Goal: Transaction & Acquisition: Purchase product/service

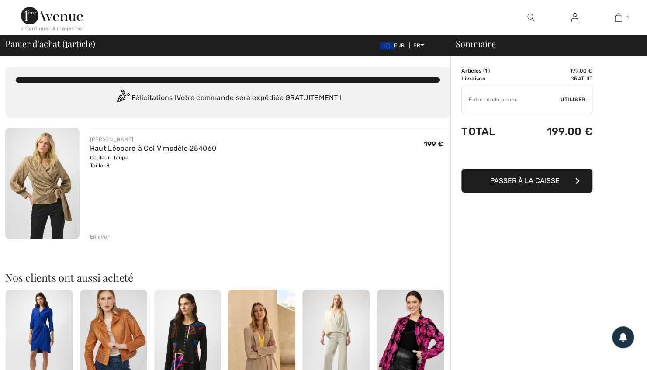
scroll to position [1, 0]
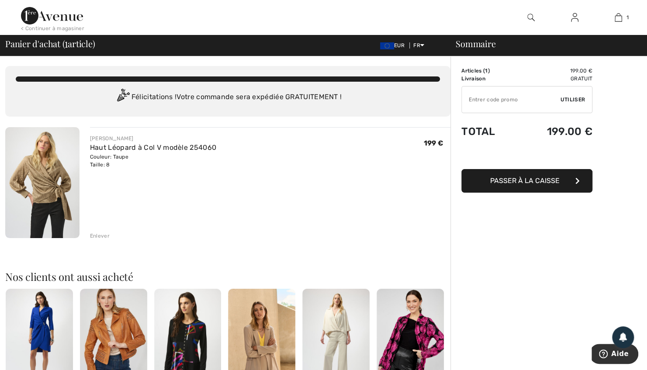
click at [543, 182] on span "Passer à la caisse" at bounding box center [526, 181] width 70 height 8
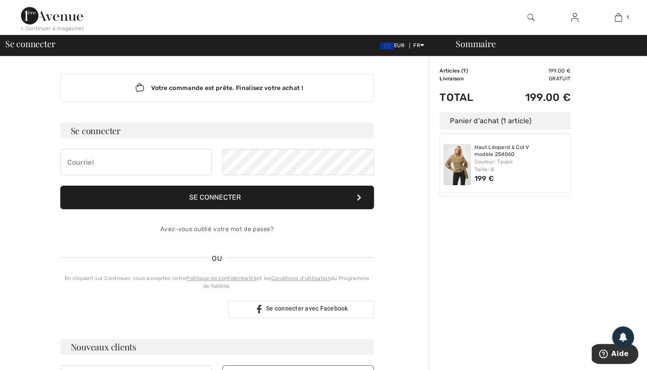
click at [397, 47] on span "EUR" at bounding box center [394, 45] width 28 height 6
click at [94, 78] on div "Votre commande est prête. Finalisez votre achat !" at bounding box center [217, 88] width 314 height 28
click at [571, 21] on img at bounding box center [574, 17] width 7 height 10
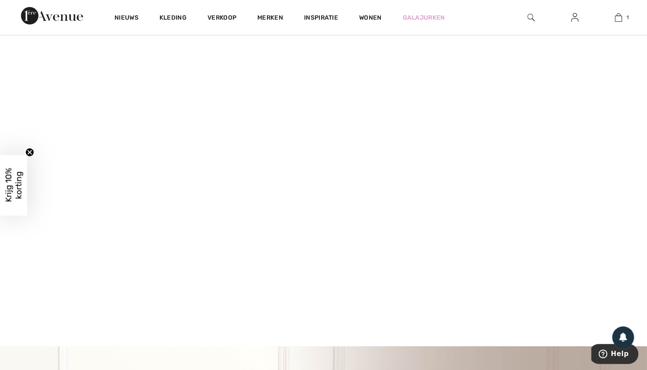
scroll to position [28, 0]
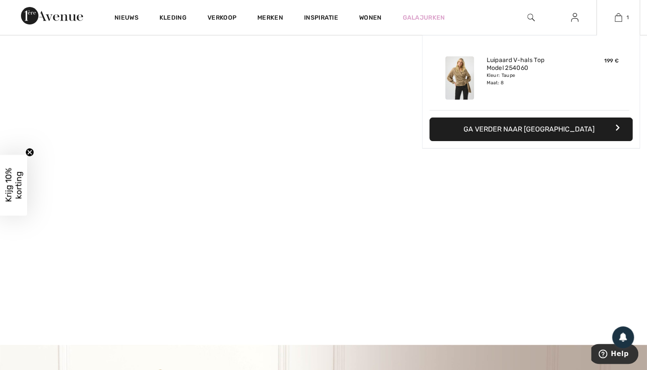
click at [526, 133] on button "Ga verder naar [GEOGRAPHIC_DATA]" at bounding box center [531, 130] width 203 height 24
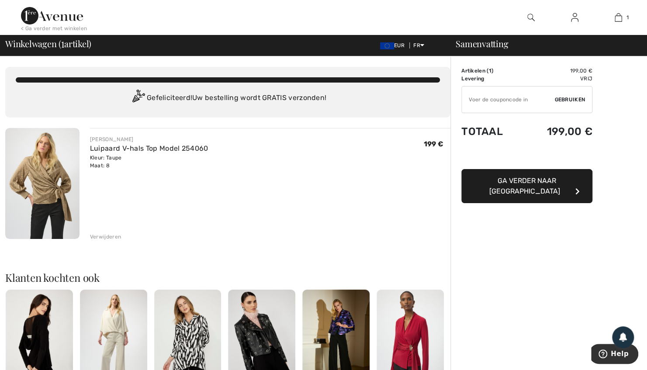
click at [518, 182] on span "Ga verder naar [GEOGRAPHIC_DATA]" at bounding box center [525, 186] width 71 height 19
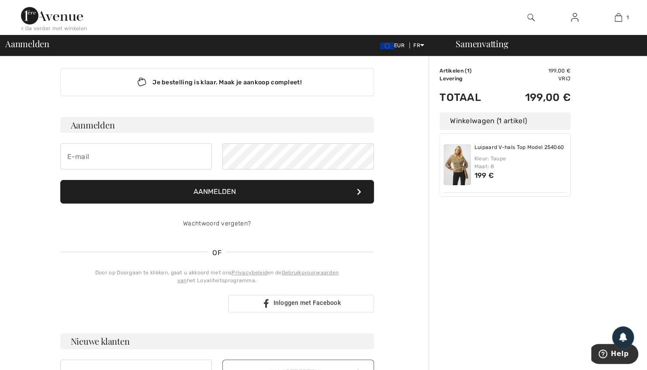
scroll to position [7, 0]
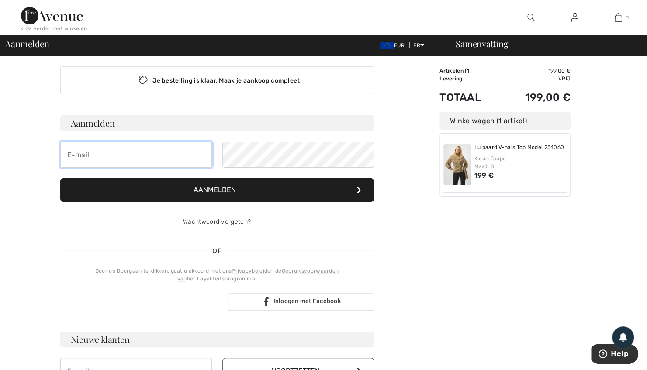
click at [174, 157] on input "email" at bounding box center [136, 155] width 152 height 26
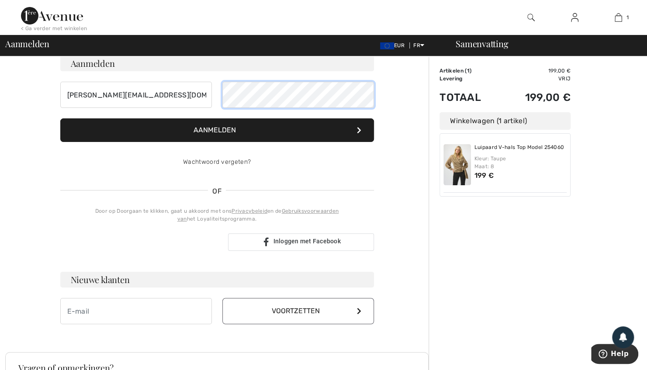
scroll to position [69, 0]
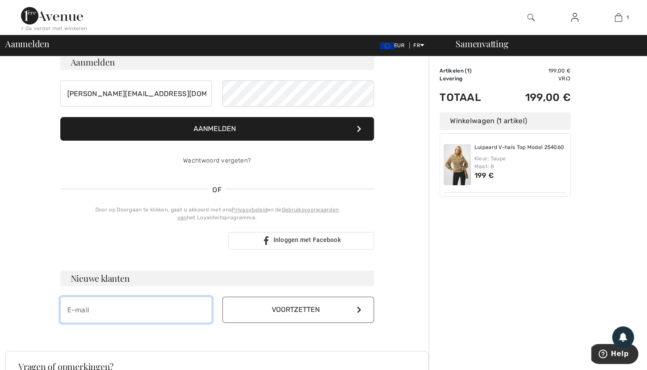
click at [124, 305] on input "email" at bounding box center [136, 310] width 152 height 26
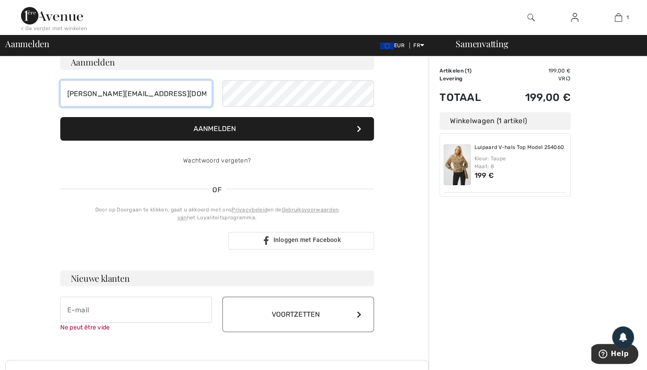
drag, startPoint x: 153, startPoint y: 90, endPoint x: 85, endPoint y: 94, distance: 68.4
click at [97, 99] on input "[PERSON_NAME][EMAIL_ADDRESS][DOMAIN_NAME]" at bounding box center [136, 93] width 152 height 26
click at [85, 94] on input "b.knot" at bounding box center [136, 93] width 152 height 26
type input "b"
type input "loo@dkh.nl"
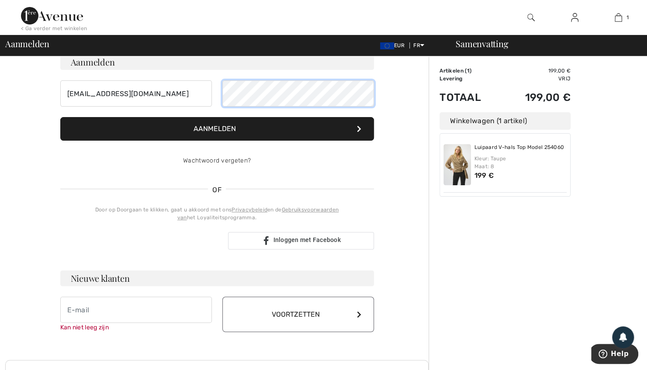
drag, startPoint x: 111, startPoint y: 88, endPoint x: 212, endPoint y: 94, distance: 100.3
click at [212, 94] on div "loo@dkh.nl" at bounding box center [217, 93] width 314 height 26
click at [219, 130] on font "Aanmelden" at bounding box center [215, 129] width 42 height 8
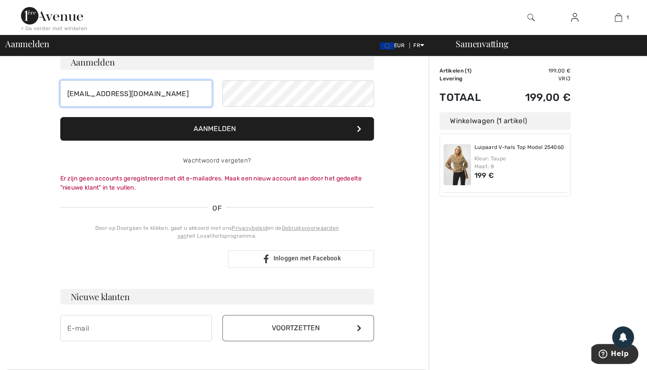
drag, startPoint x: 128, startPoint y: 91, endPoint x: 46, endPoint y: 101, distance: 81.9
click at [46, 101] on div "Je bestelling is klaar. Maak je aankoop compleet! Aanmelden loo@dkh.nl Aanmelde…" at bounding box center [217, 255] width 424 height 535
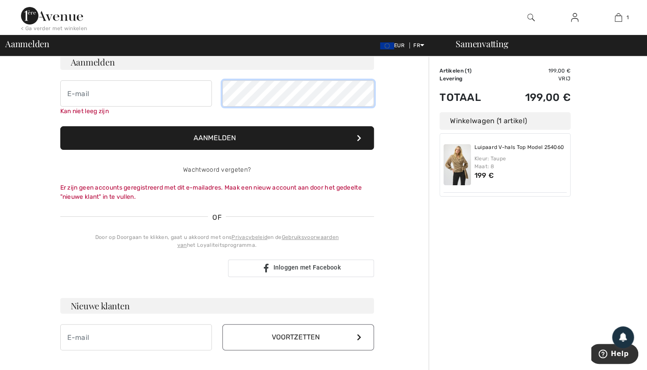
click at [178, 109] on div "Kan niet leeg zijn" at bounding box center [217, 97] width 314 height 35
click at [81, 337] on input "email" at bounding box center [136, 337] width 152 height 26
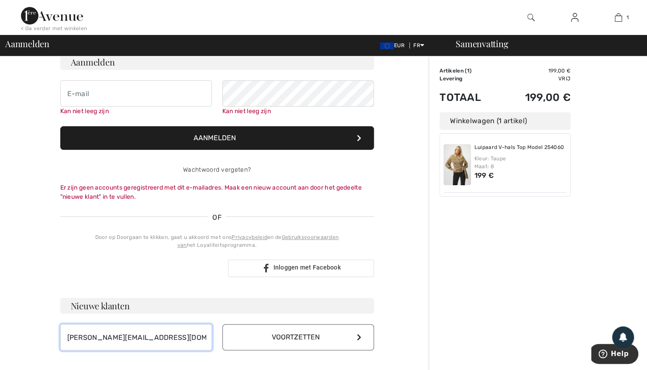
type input "b.knottnerus@dkh.nl"
click at [258, 330] on button "Voortzetten" at bounding box center [299, 337] width 152 height 26
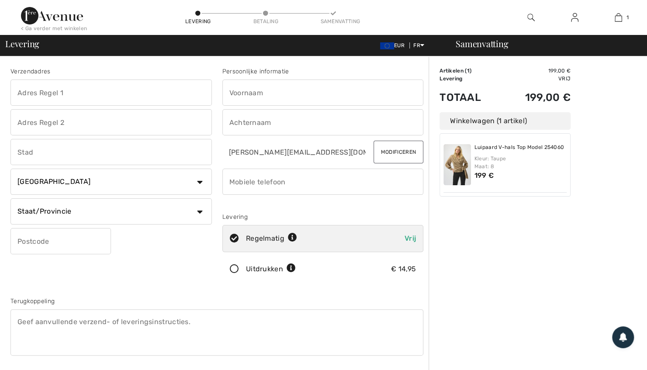
drag, startPoint x: 0, startPoint y: 0, endPoint x: 36, endPoint y: 95, distance: 102.0
click at [36, 95] on input "text" at bounding box center [111, 93] width 202 height 26
type input "Tuinmanslaan"
type input "22"
type input "Apeldoorn"
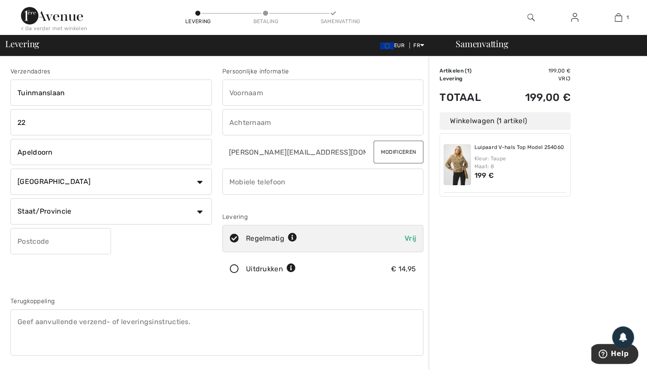
select select "NL"
type input "7315 HJ"
type input "Secretariaat"
type input "Loo"
type input "0555212600"
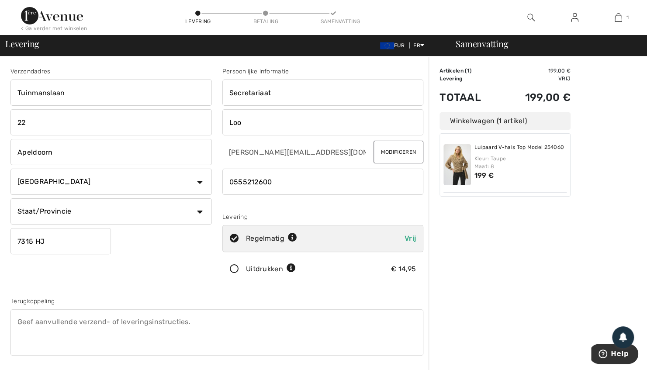
type input "7315HJ"
click at [45, 123] on input "22" at bounding box center [111, 122] width 202 height 26
click at [42, 125] on input "22a" at bounding box center [111, 122] width 202 height 26
type input "22aa"
click at [77, 266] on div "Verzendadres Tuinmanslaan 22aa Apeldoorn Land Canada Verenigde Staten Afghanist…" at bounding box center [111, 176] width 212 height 219
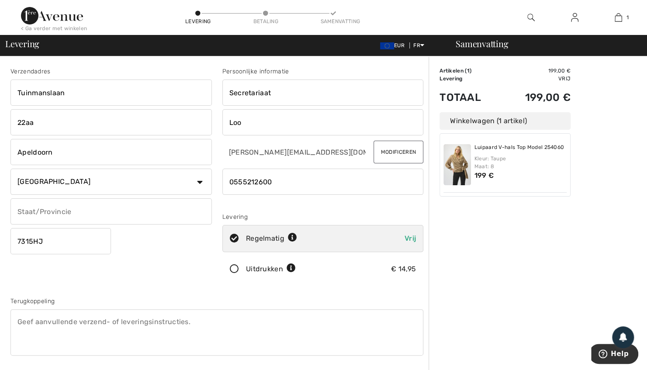
click at [73, 212] on input "text" at bounding box center [111, 211] width 202 height 26
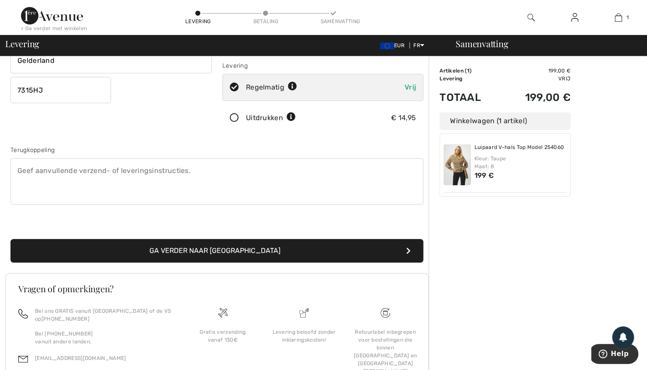
scroll to position [152, 0]
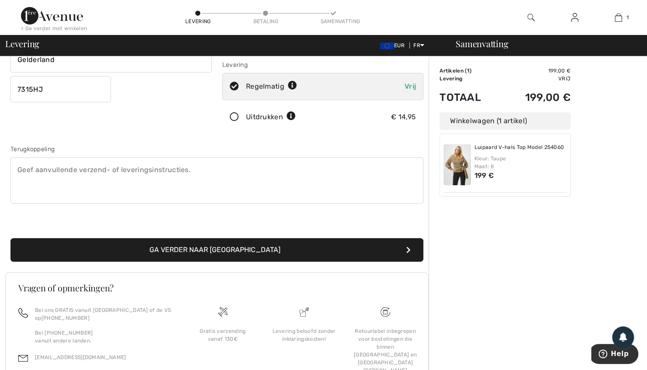
type input "Gelderland"
click at [156, 251] on button "Ga verder naar [GEOGRAPHIC_DATA]" at bounding box center [216, 250] width 413 height 24
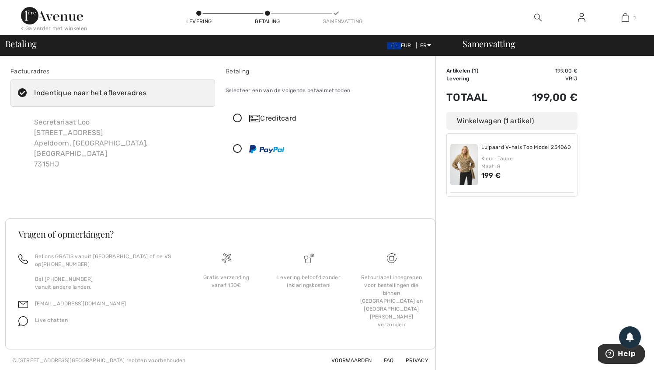
click at [238, 119] on icon at bounding box center [237, 118] width 23 height 9
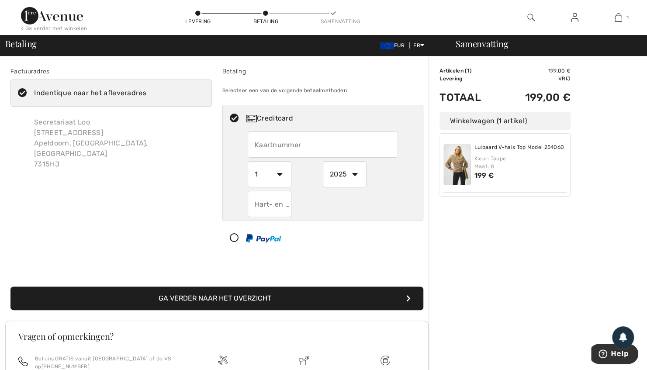
click at [275, 144] on input "text" at bounding box center [323, 145] width 150 height 26
type input "L"
type input "o"
type input "4563532001394132"
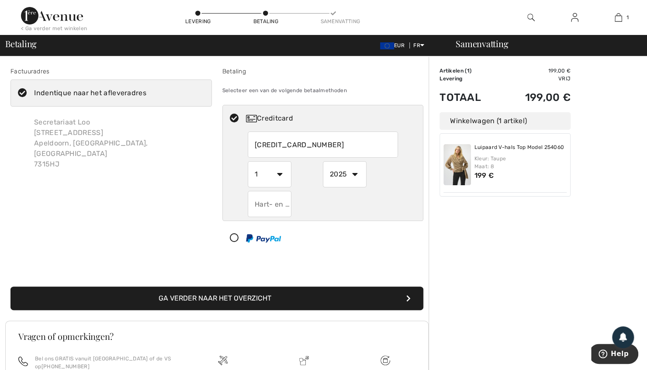
click at [280, 175] on select "1 2 3 4 5 6 7 8 9 10 11 12" at bounding box center [270, 174] width 44 height 26
select select "4"
click at [248, 161] on select "1 2 3 4 5 6 7 8 9 10 11 12" at bounding box center [270, 174] width 44 height 26
click at [351, 172] on select "2025 2026 2027 2028 2029 2030 2031 2032 2033 2034 2035" at bounding box center [345, 174] width 44 height 26
select select "2029"
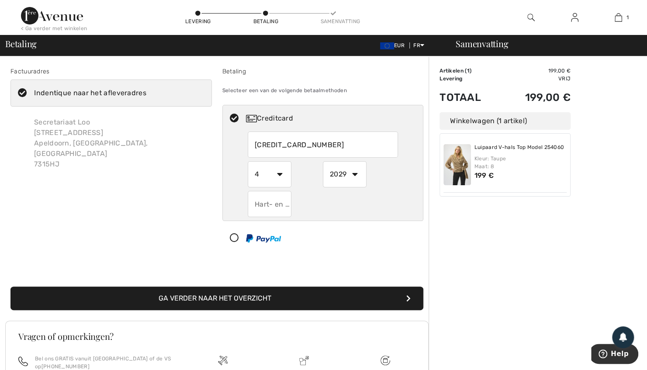
click at [323, 161] on select "2025 2026 2027 2028 2029 2030 2031 2032 2033 2034 2035" at bounding box center [345, 174] width 44 height 26
click at [269, 205] on input "text" at bounding box center [270, 204] width 44 height 26
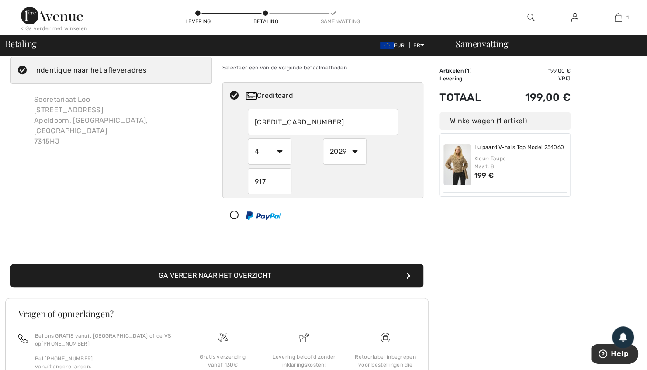
scroll to position [25, 0]
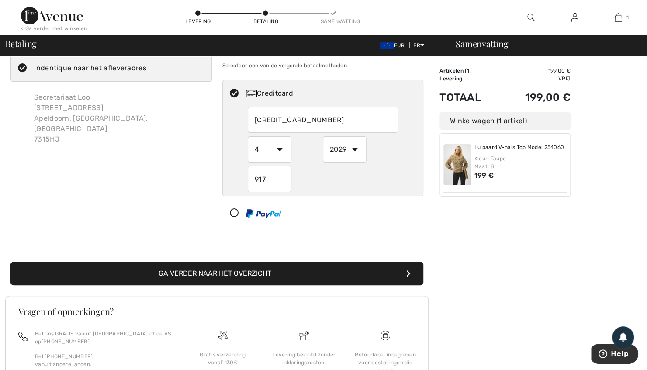
type input "917"
click at [267, 306] on footer "Vragen of opmerkingen? Bel ons GRATIS vanuit Canada of de VS op +1 (888) 605-55…" at bounding box center [217, 361] width 424 height 131
click at [250, 274] on font "Ga verder naar het overzicht" at bounding box center [215, 273] width 113 height 8
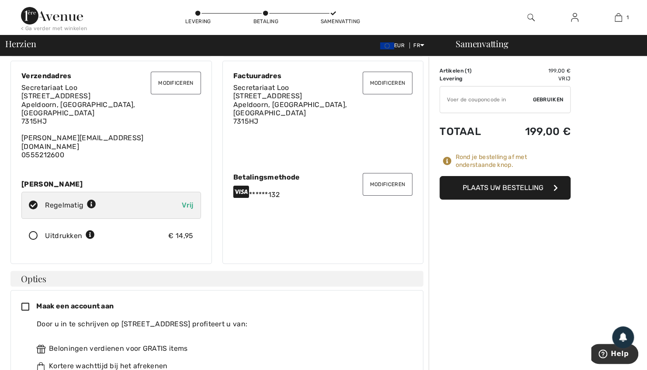
scroll to position [20, 0]
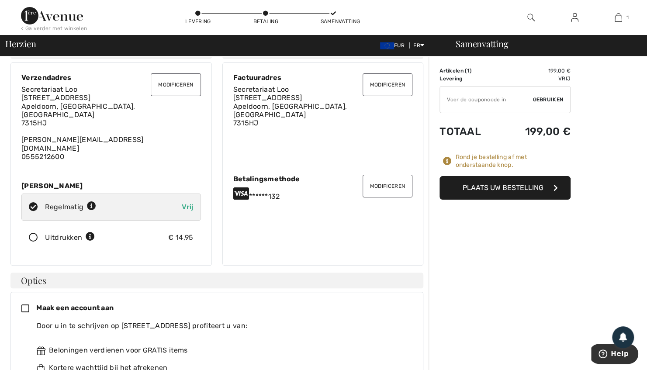
click at [484, 189] on font "Plaats uw bestelling" at bounding box center [503, 188] width 81 height 8
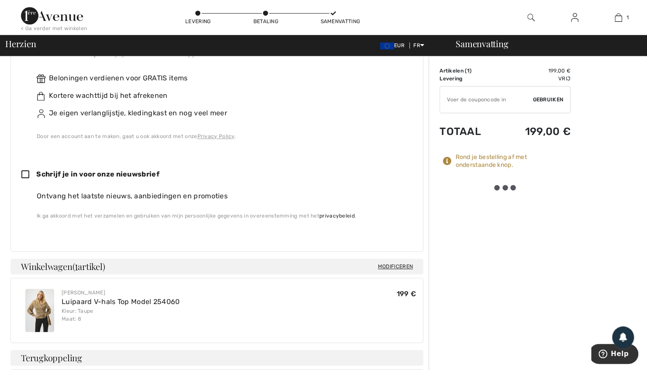
scroll to position [296, 0]
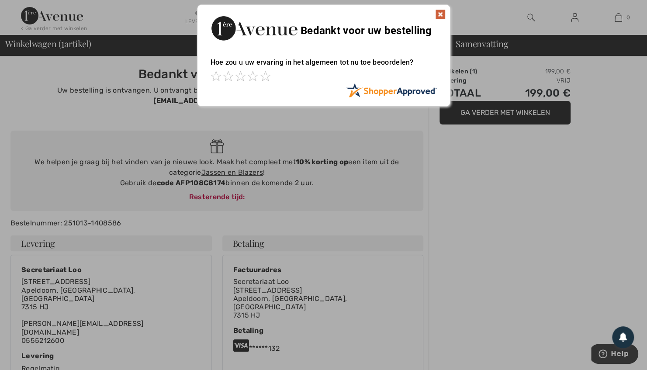
click at [442, 13] on img at bounding box center [440, 14] width 10 height 10
